Goal: Navigation & Orientation: Find specific page/section

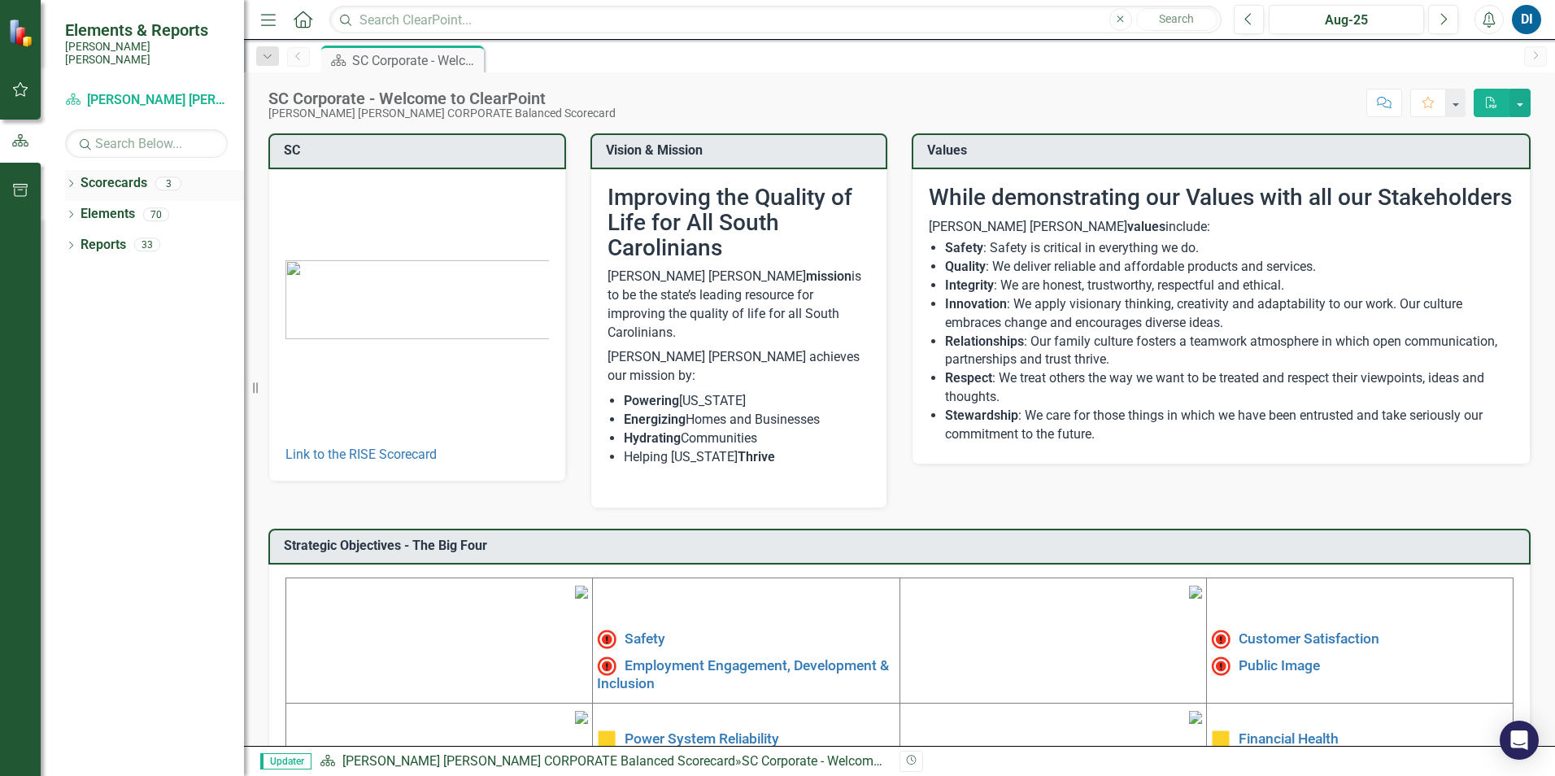
click at [120, 174] on link "Scorecards" at bounding box center [114, 183] width 67 height 19
click at [68, 242] on icon "Dropdown" at bounding box center [70, 246] width 11 height 9
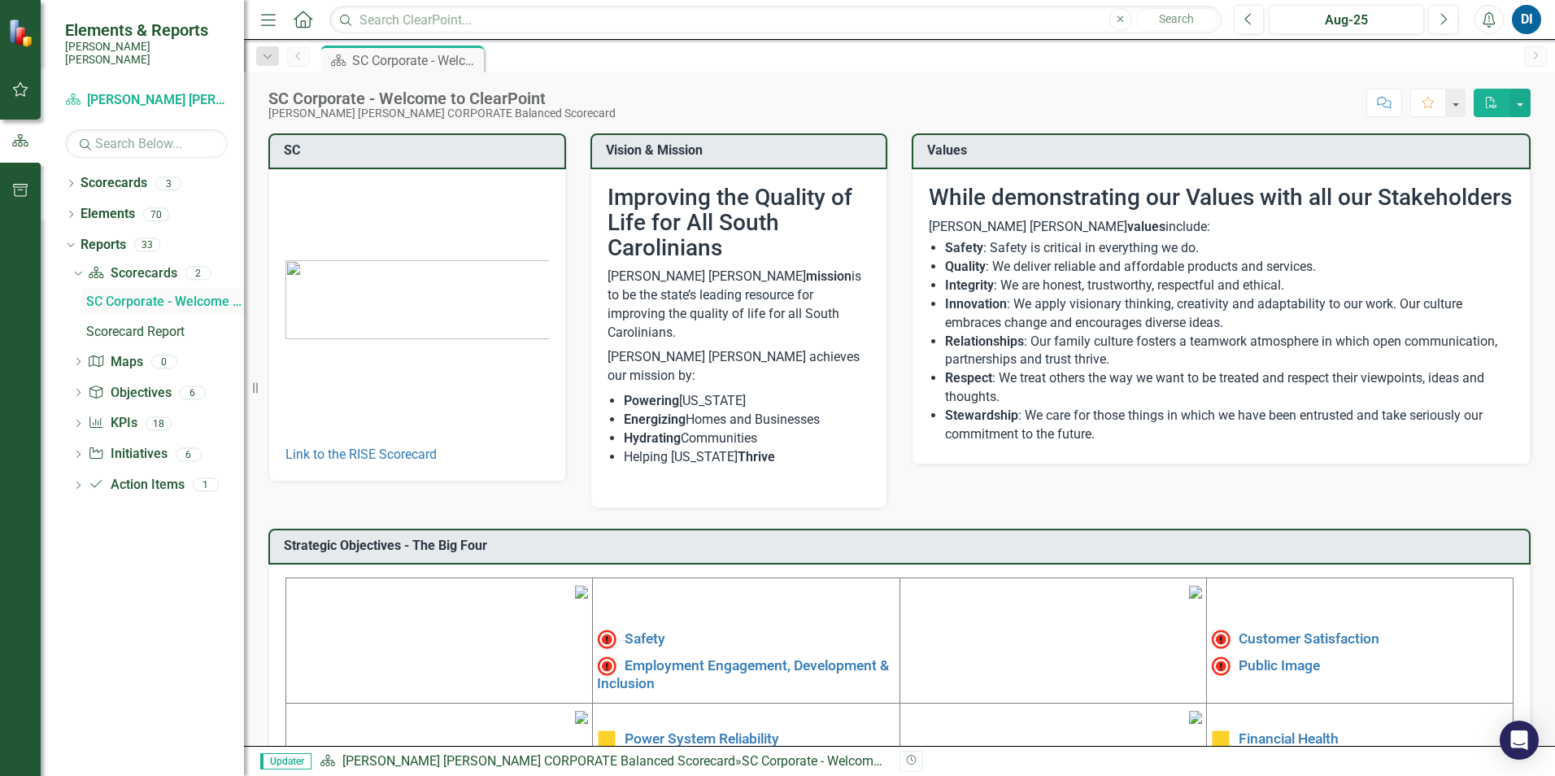
click at [118, 294] on div "SC Corporate - Welcome to ClearPoint" at bounding box center [165, 301] width 158 height 15
click at [154, 294] on div "SC Corporate - Welcome to ClearPoint" at bounding box center [165, 301] width 158 height 15
click at [79, 420] on icon at bounding box center [78, 423] width 4 height 7
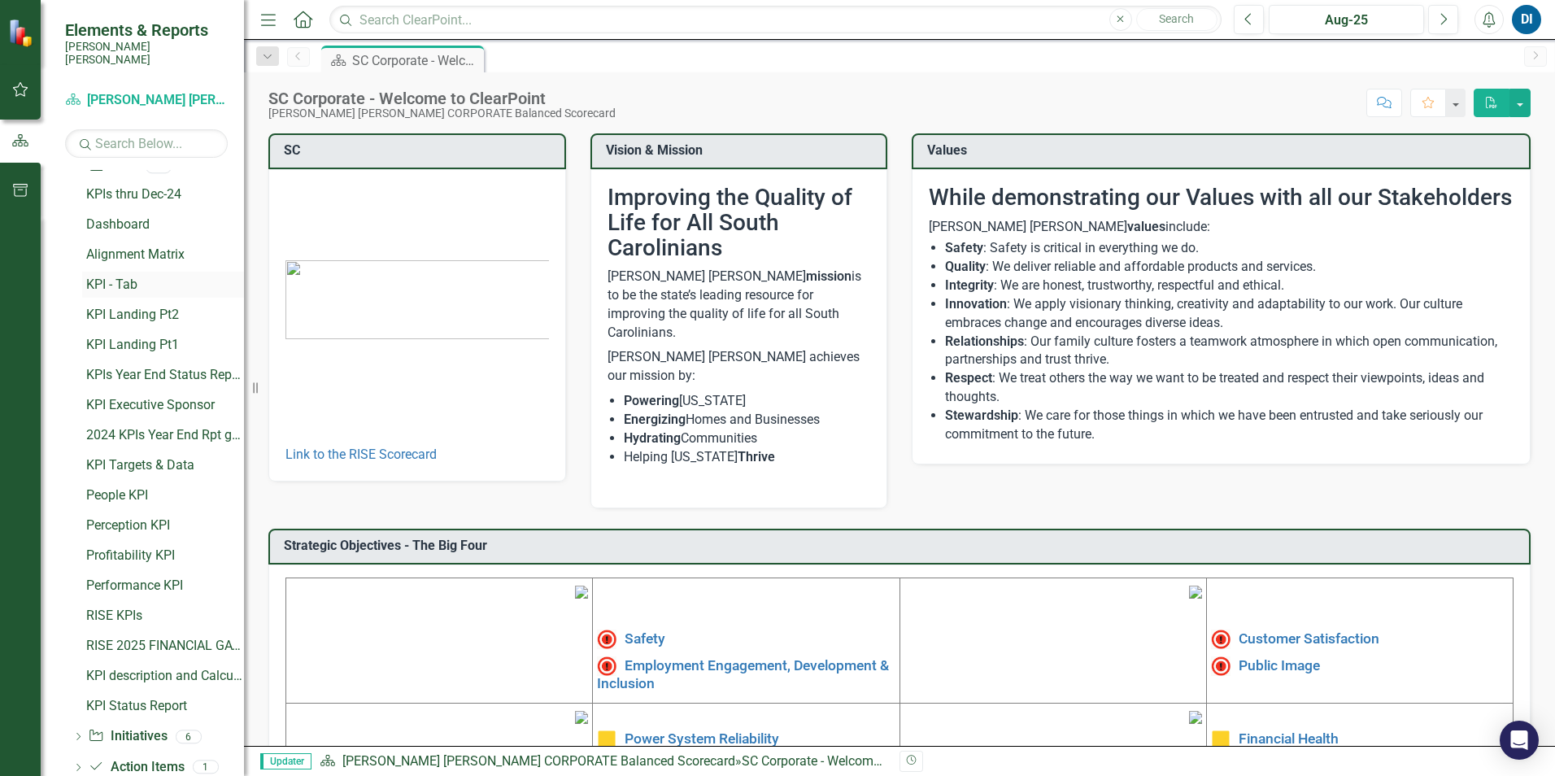
scroll to position [220, 0]
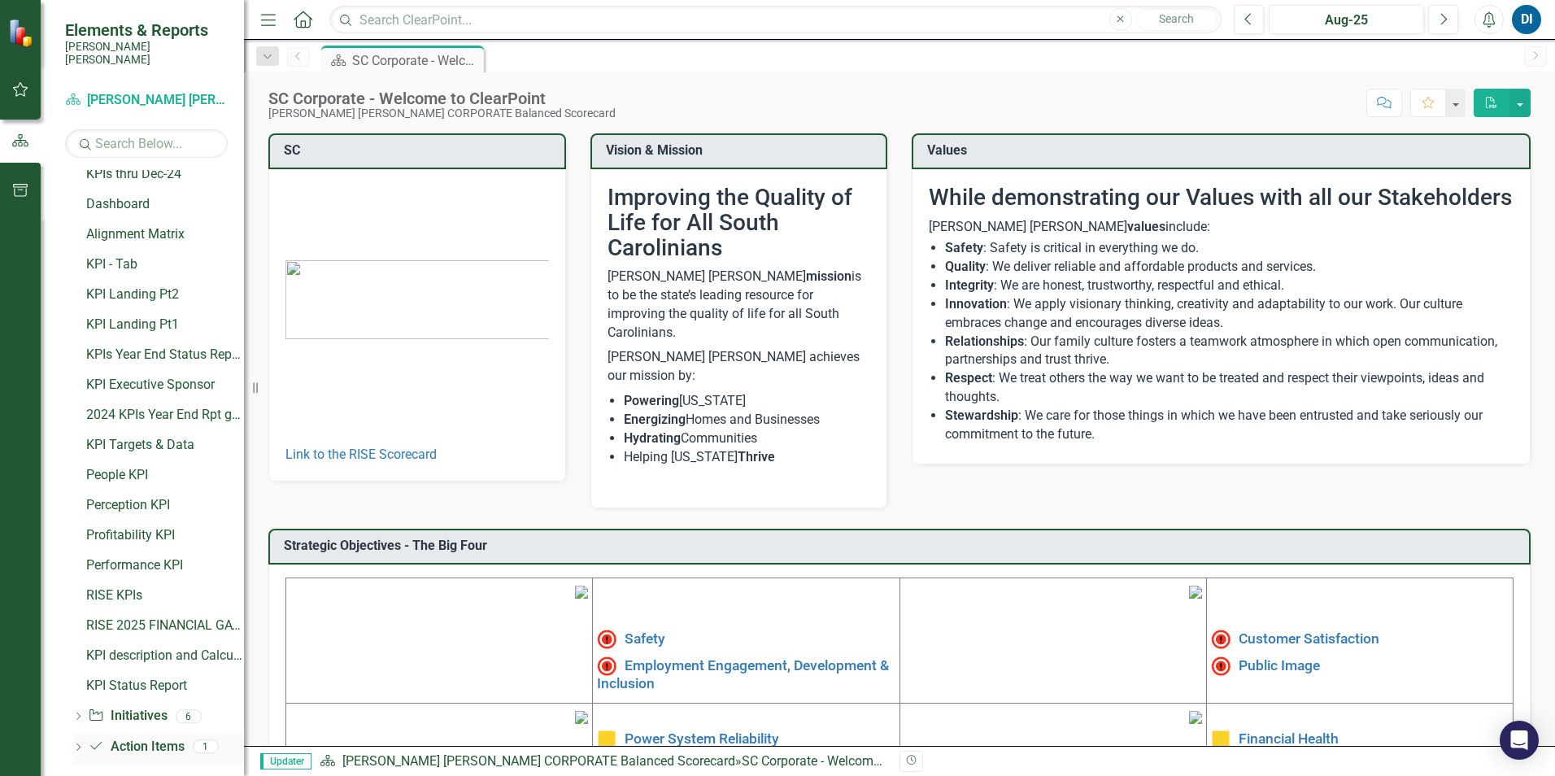
click at [81, 744] on icon "Dropdown" at bounding box center [77, 748] width 11 height 9
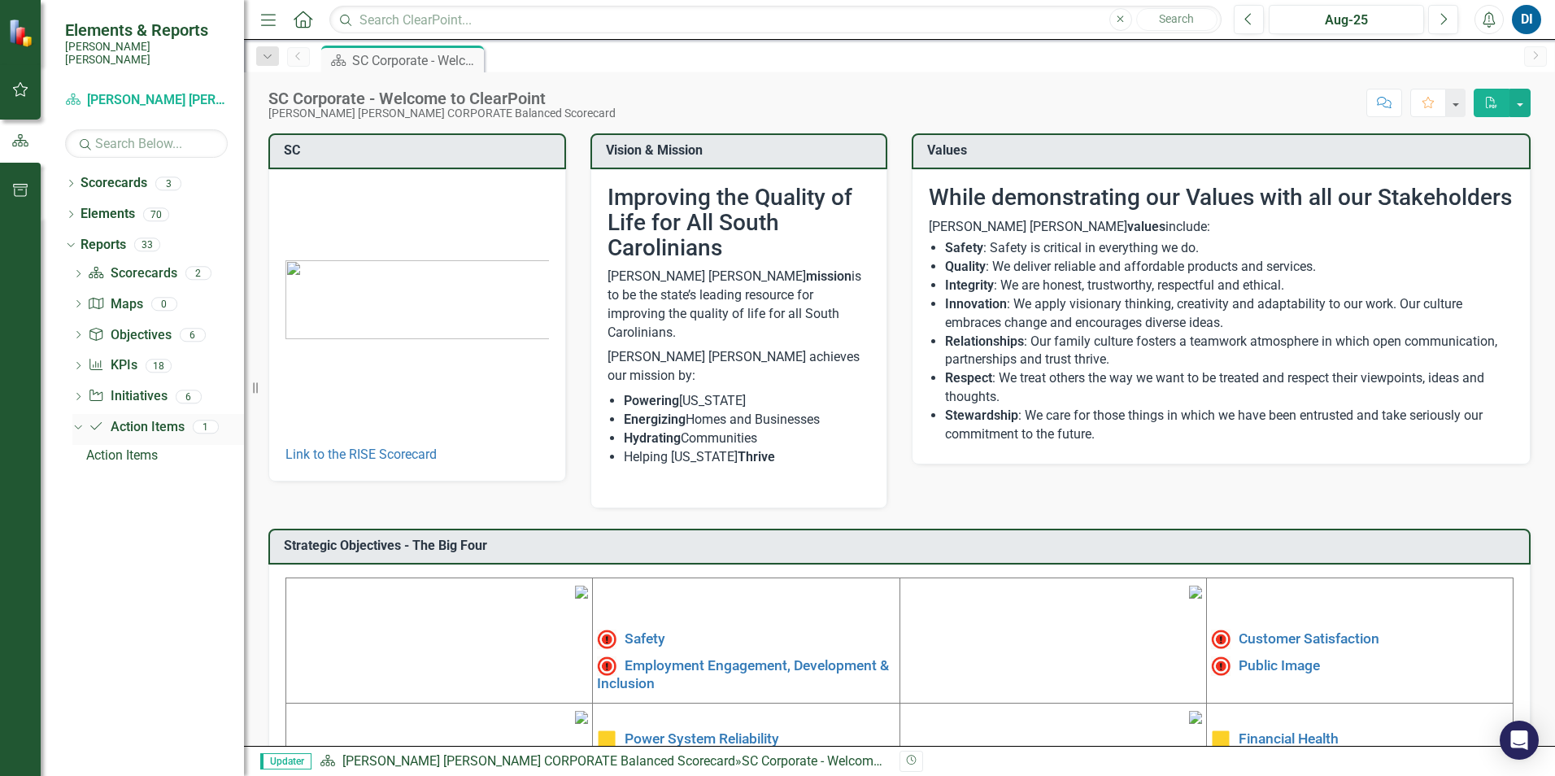
scroll to position [0, 0]
click at [128, 448] on div "Action Items" at bounding box center [165, 455] width 158 height 15
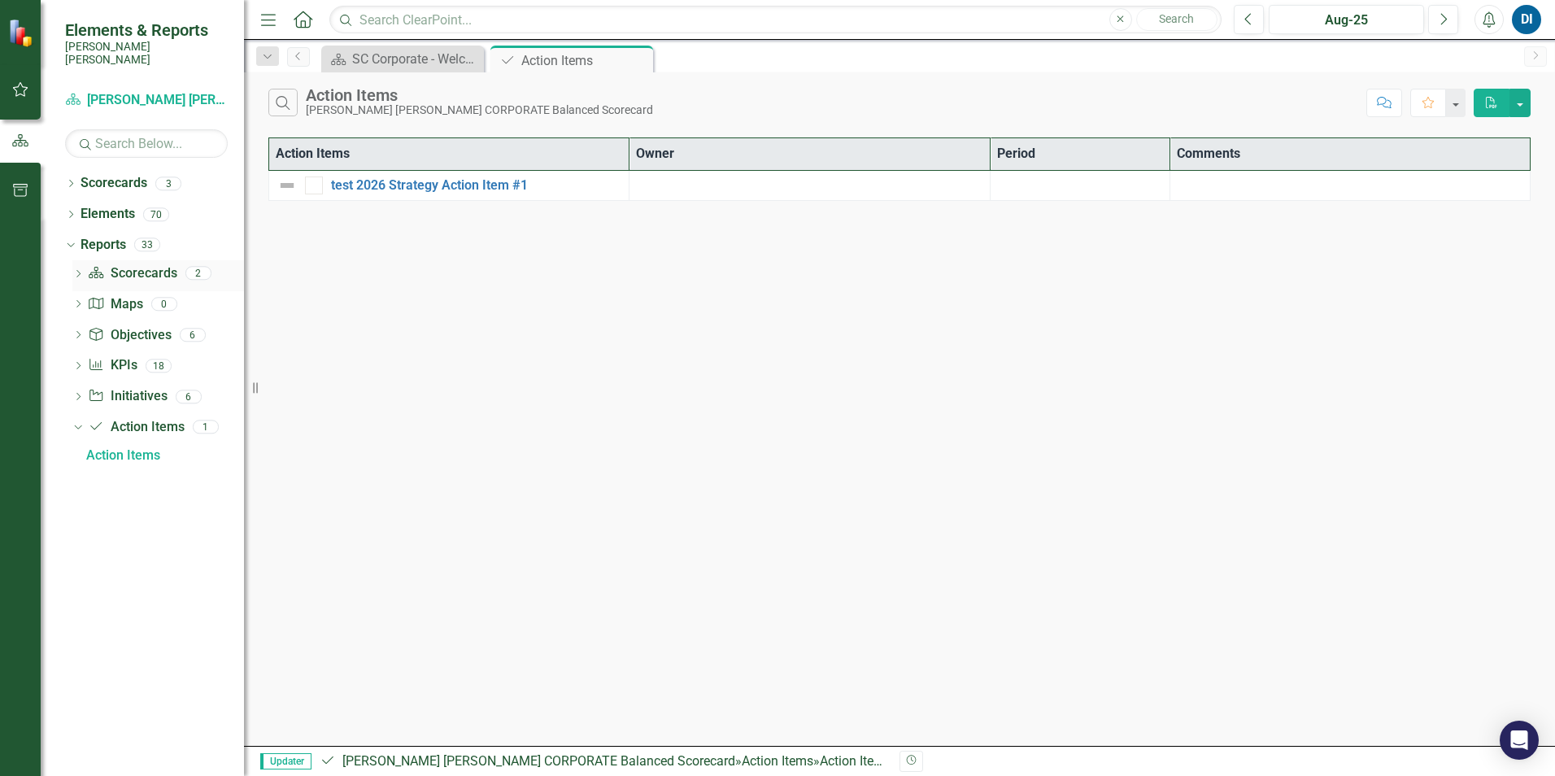
click at [200, 267] on div "2" at bounding box center [198, 274] width 26 height 14
click at [79, 271] on icon "Dropdown" at bounding box center [77, 275] width 11 height 9
click at [146, 294] on div "SC Corporate - Welcome to ClearPoint" at bounding box center [165, 301] width 158 height 15
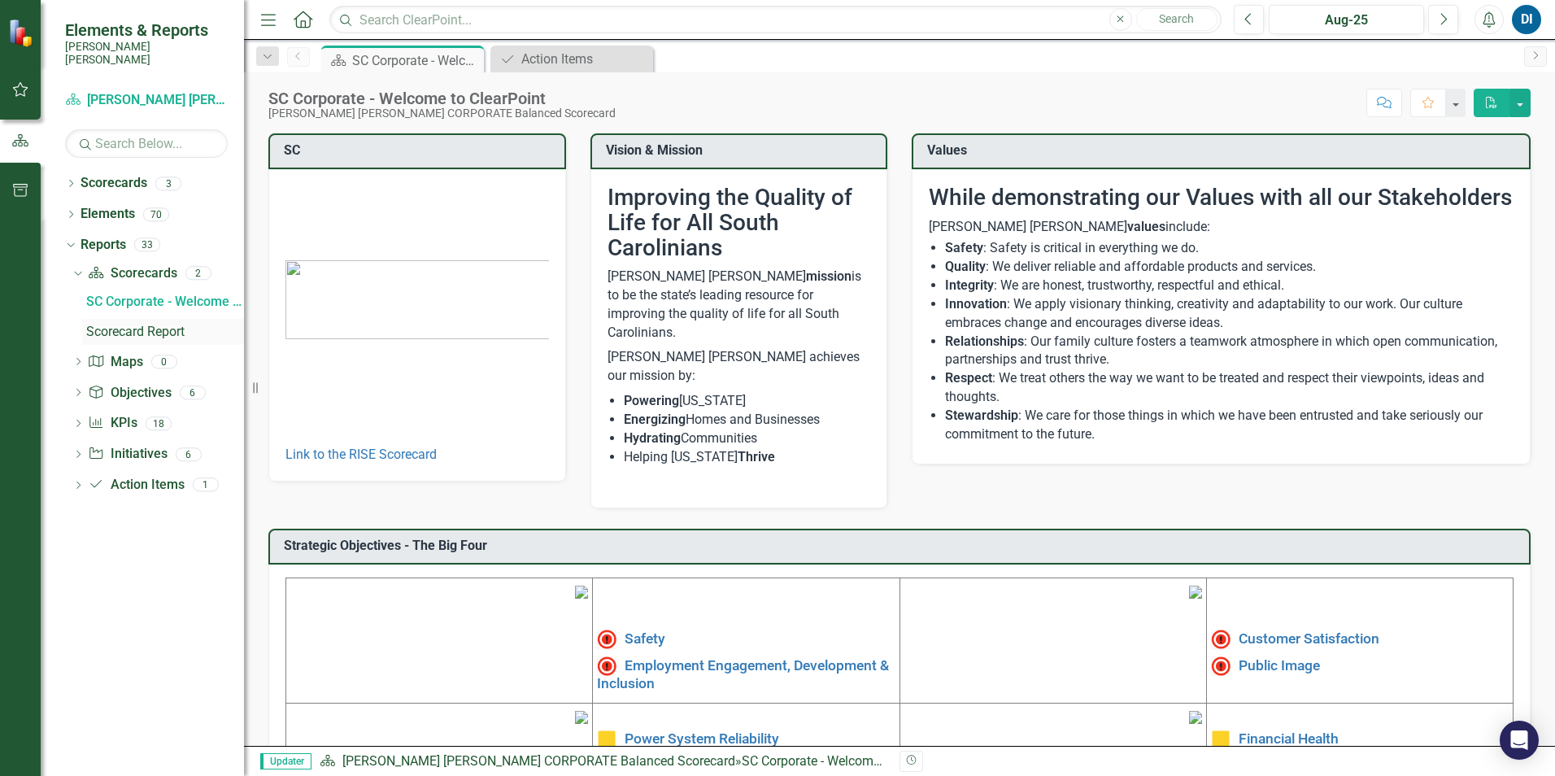
click at [146, 325] on div "Scorecard Report" at bounding box center [165, 332] width 158 height 15
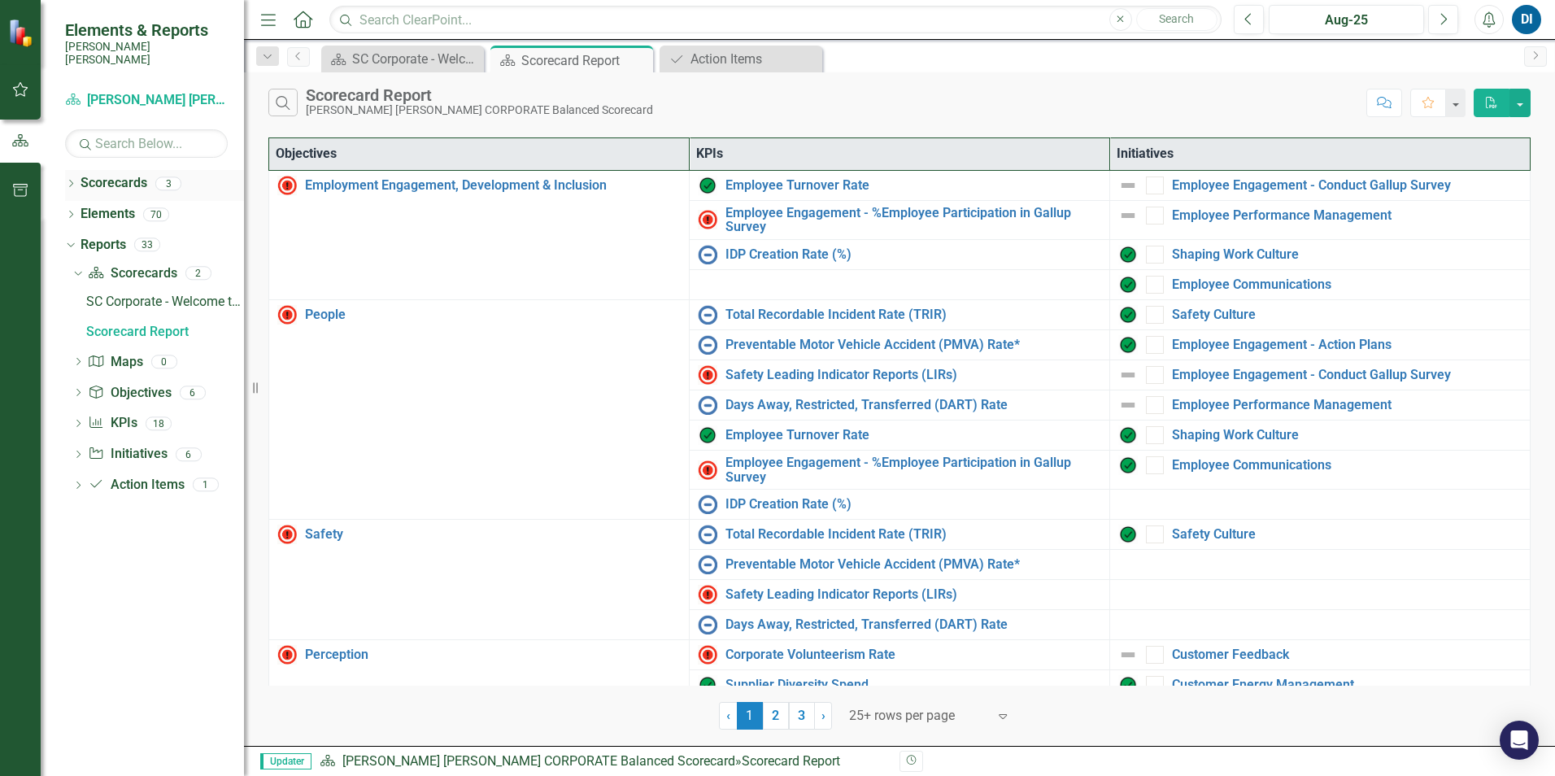
click at [71, 181] on icon "Dropdown" at bounding box center [70, 185] width 11 height 9
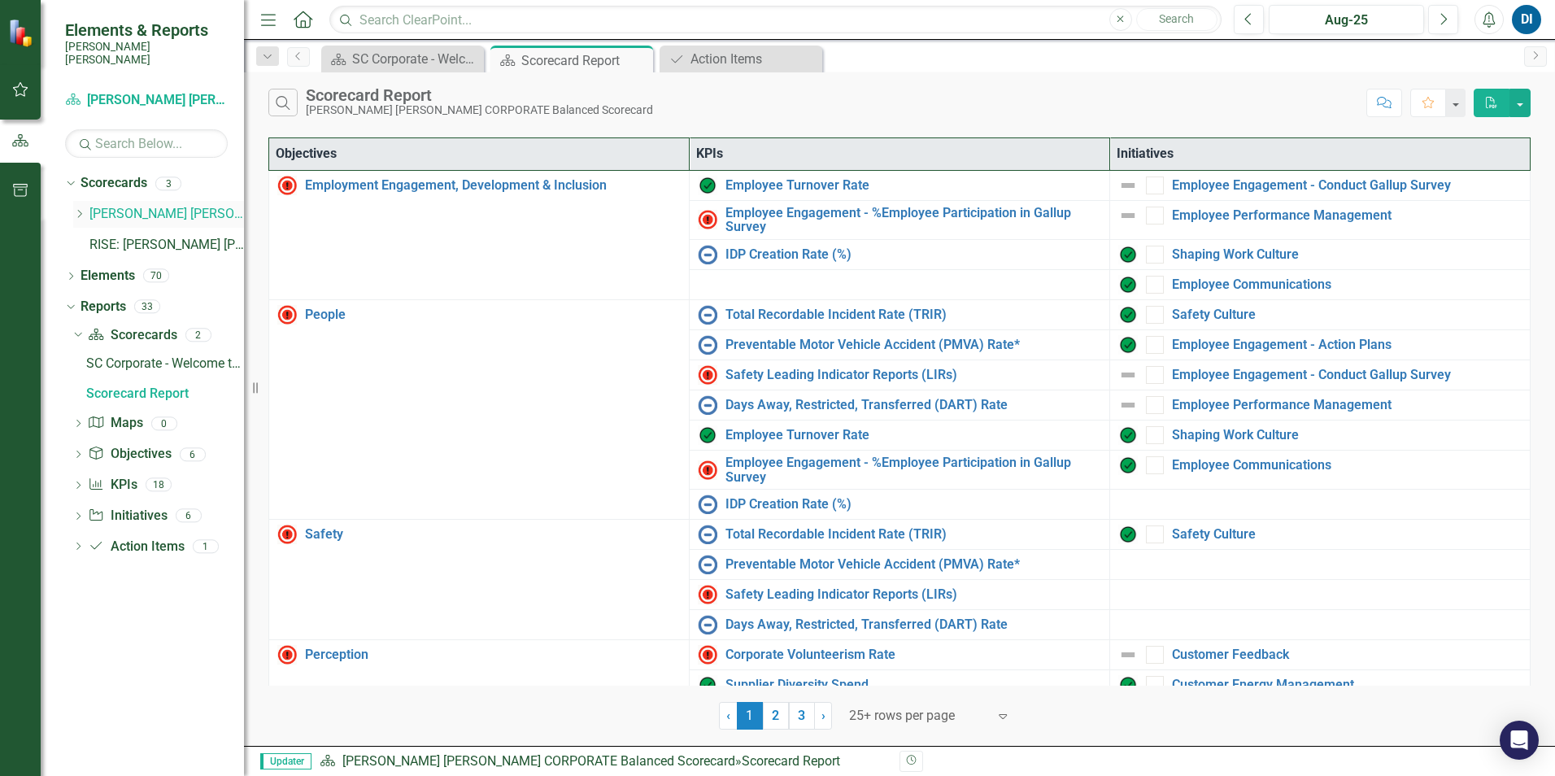
click at [150, 205] on link "[PERSON_NAME] [PERSON_NAME] CORPORATE Balanced Scorecard" at bounding box center [166, 214] width 155 height 19
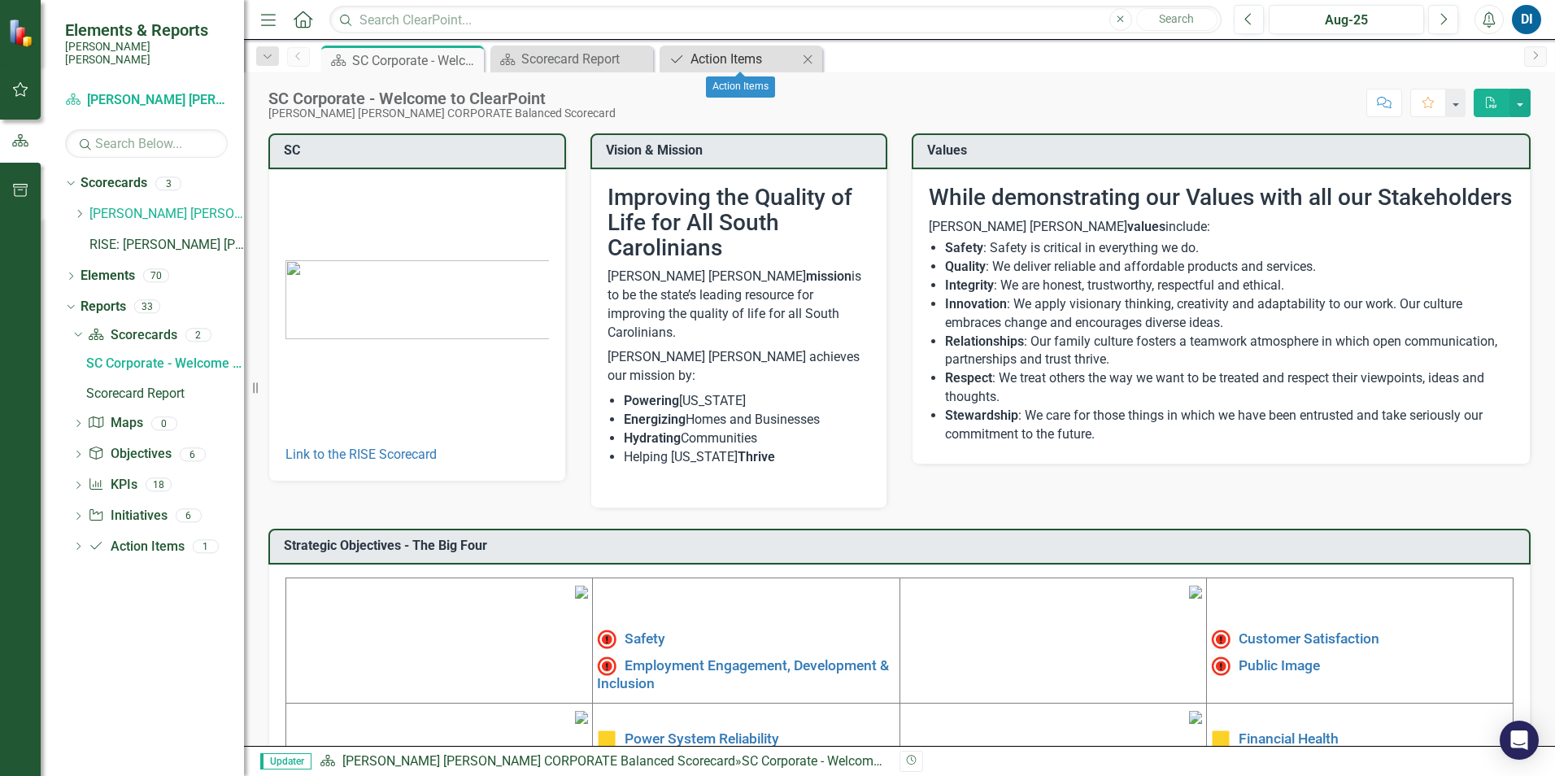
click at [686, 57] on link "Action Item Action Items" at bounding box center [731, 59] width 134 height 20
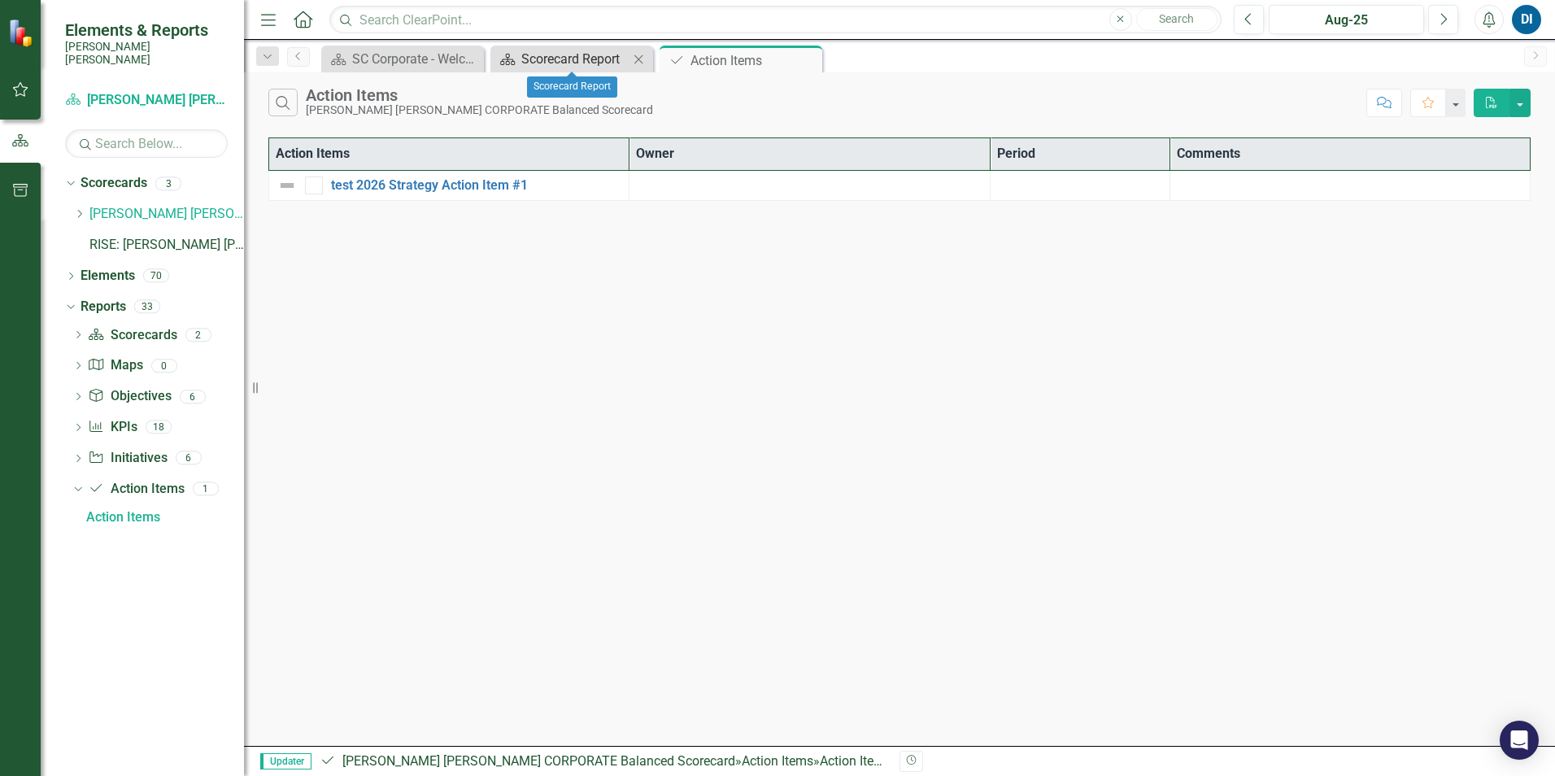
click at [564, 59] on div "Scorecard Report" at bounding box center [574, 59] width 107 height 20
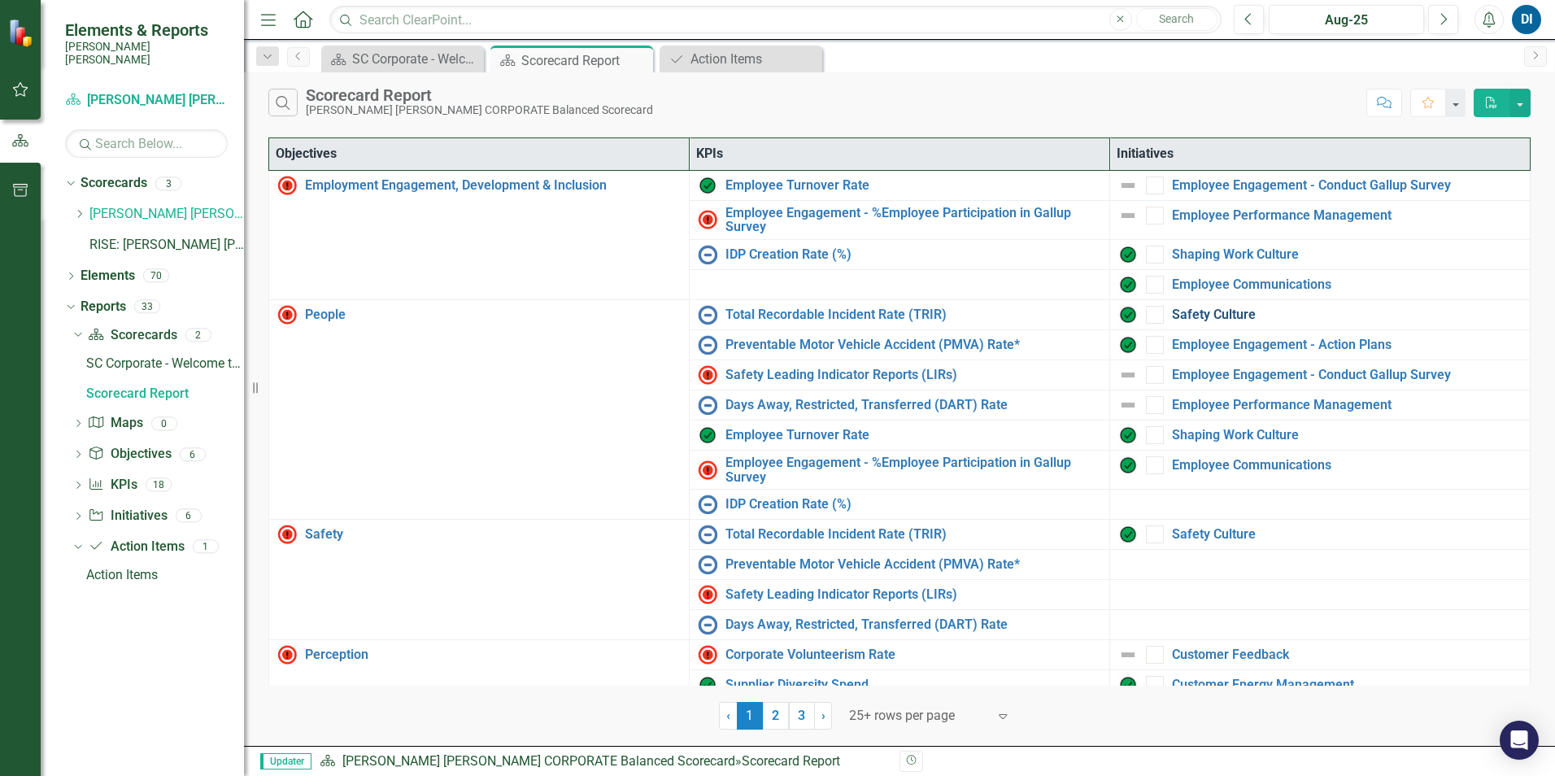
click at [1210, 311] on link "Safety Culture" at bounding box center [1347, 314] width 350 height 15
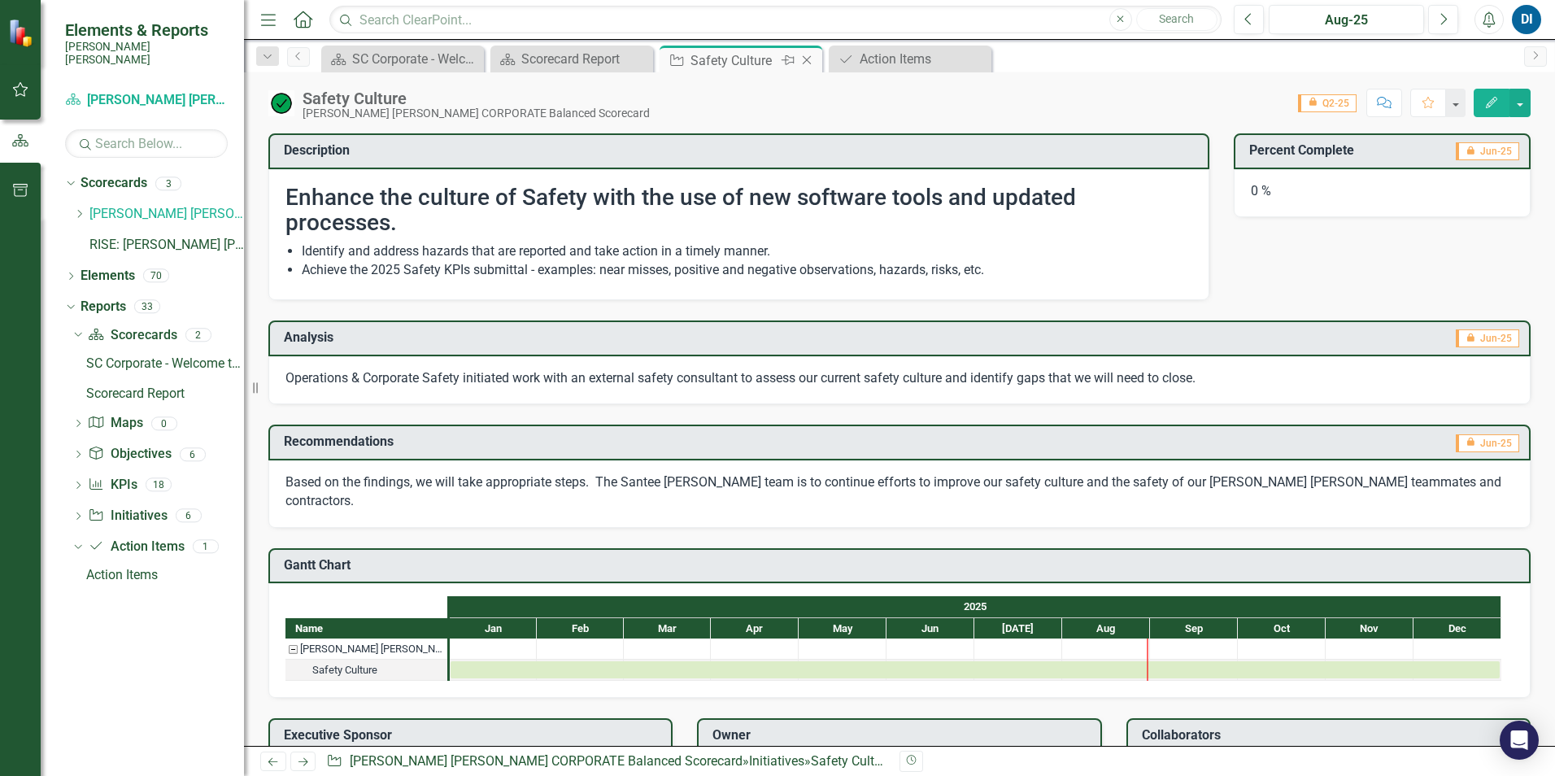
click at [804, 55] on icon "Close" at bounding box center [807, 60] width 16 height 13
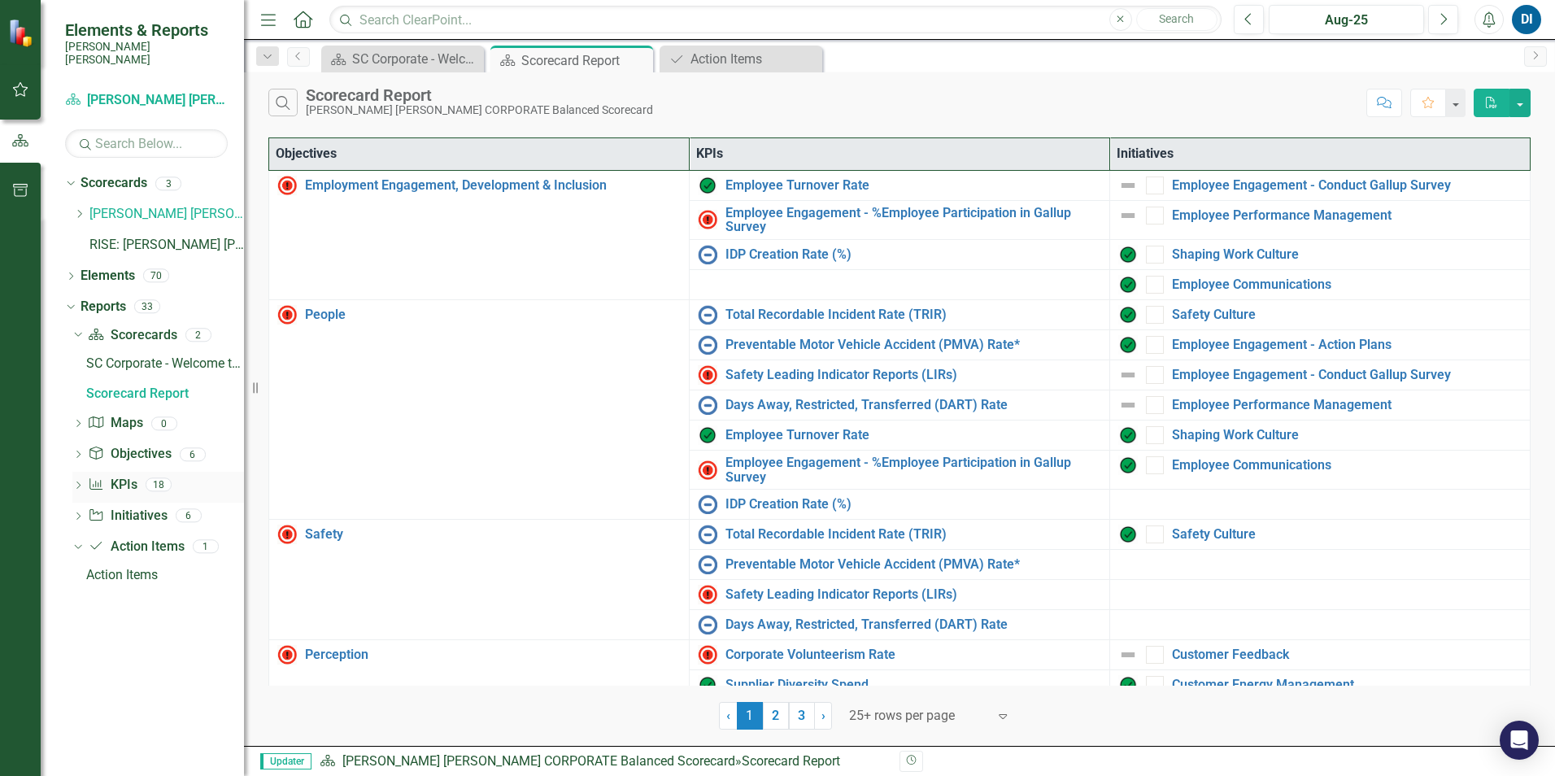
click at [159, 478] on div "18" at bounding box center [159, 485] width 26 height 14
click at [81, 482] on icon "Dropdown" at bounding box center [77, 486] width 11 height 9
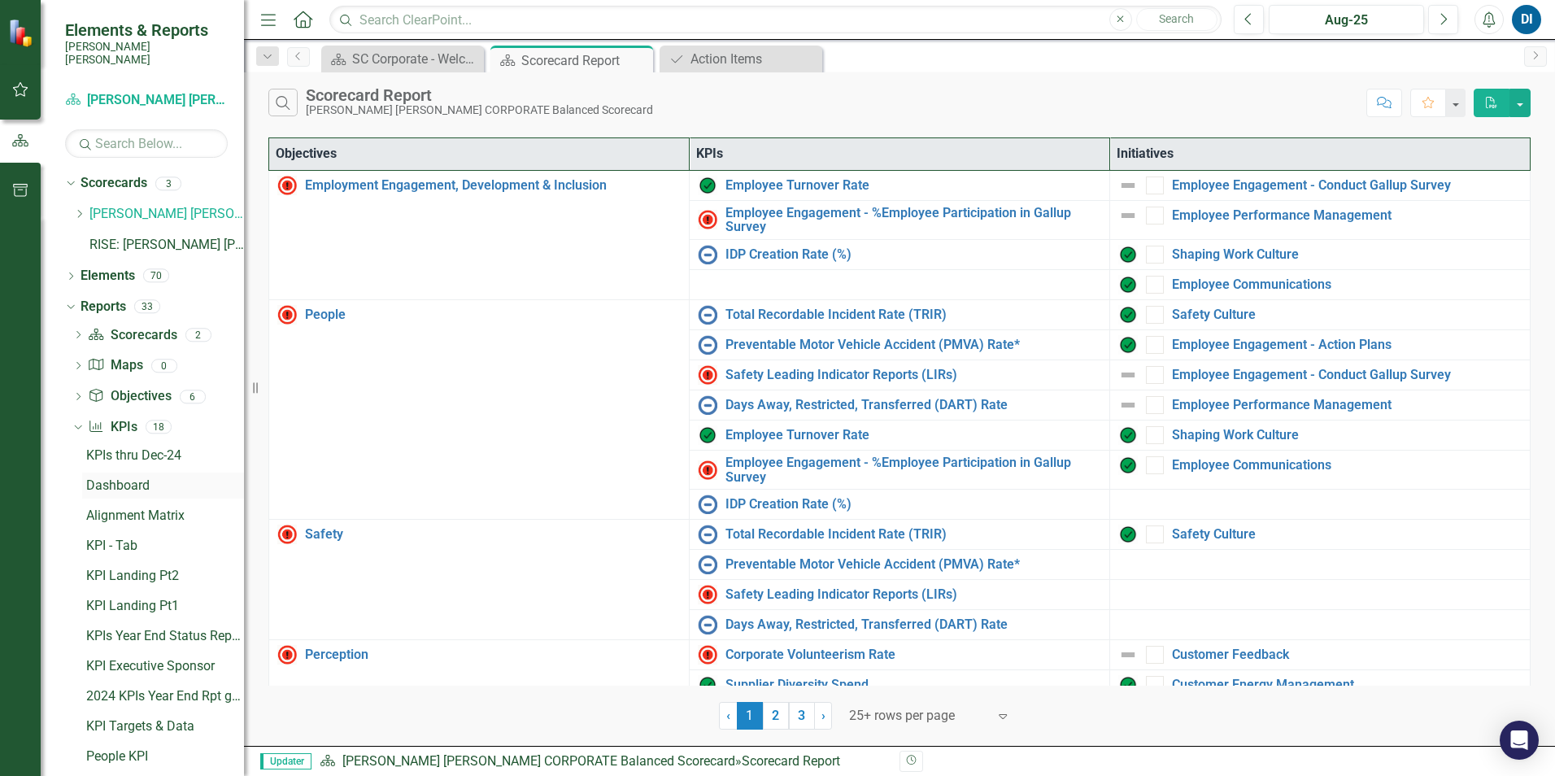
click at [129, 478] on div "Dashboard" at bounding box center [165, 485] width 158 height 15
